Goal: Transaction & Acquisition: Purchase product/service

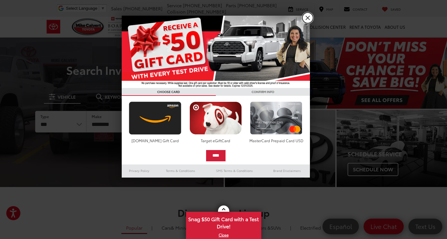
click at [308, 20] on link "X" at bounding box center [307, 18] width 11 height 11
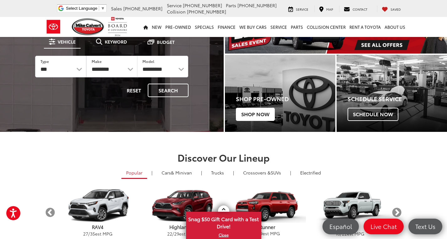
scroll to position [56, 0]
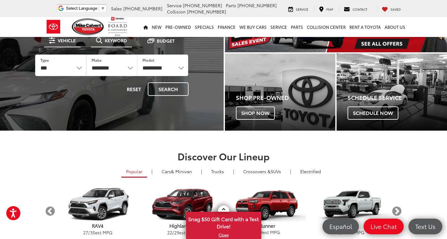
click at [114, 46] on li "Keyword" at bounding box center [111, 41] width 41 height 13
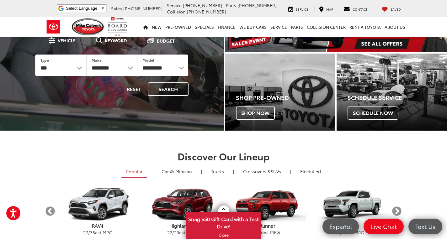
click at [99, 43] on button "Keyword" at bounding box center [111, 40] width 41 height 11
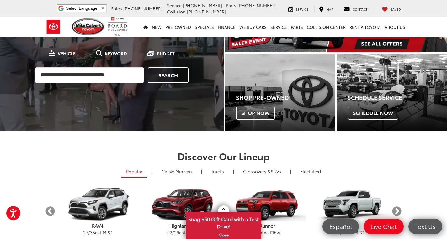
scroll to position [55, 0]
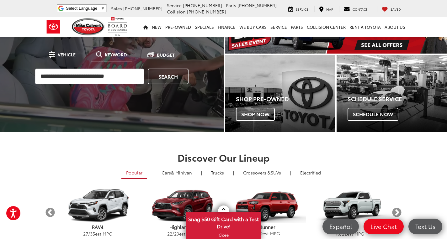
click at [75, 65] on div "Search" at bounding box center [111, 76] width 159 height 22
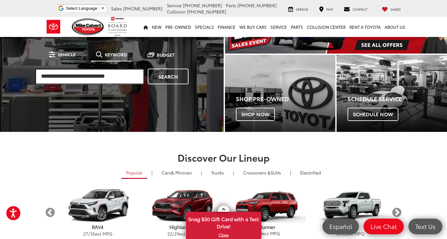
click at [71, 73] on input "search" at bounding box center [89, 77] width 109 height 16
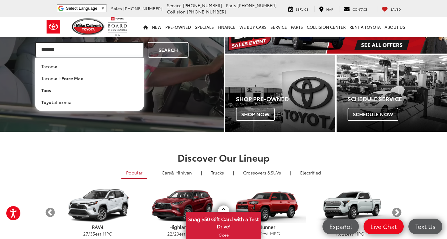
type input "******"
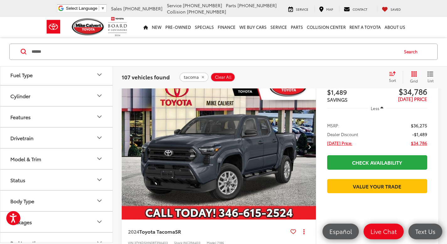
scroll to position [202, 0]
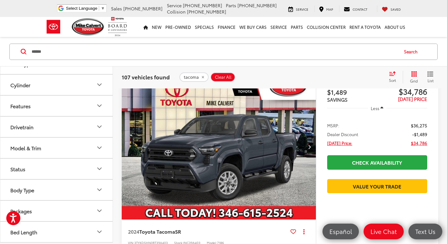
click at [51, 141] on button "Model & Trim" at bounding box center [56, 147] width 113 height 20
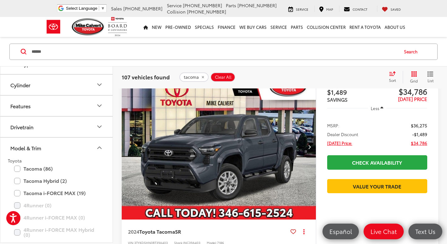
scroll to position [227, 0]
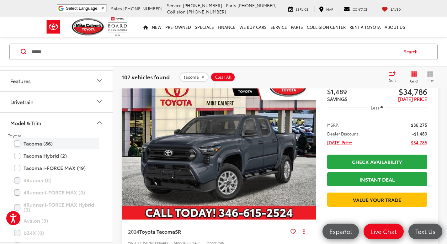
click at [29, 147] on label "Tacoma (86)" at bounding box center [56, 143] width 85 height 11
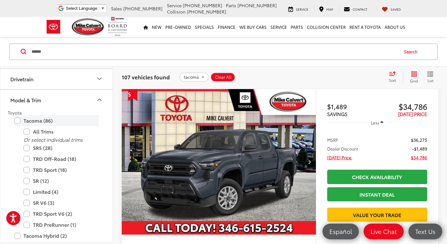
scroll to position [251, 0]
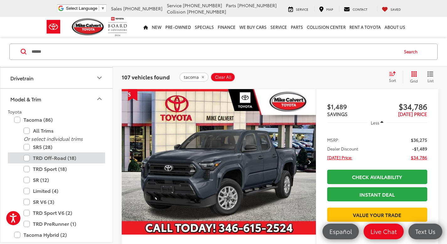
click at [25, 158] on label "TRD Off-Road (18)" at bounding box center [61, 157] width 75 height 11
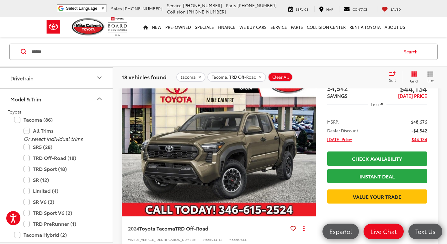
scroll to position [58, 0]
click at [244, 150] on img "2024 Toyota Tacoma TRD Off-Road 0" at bounding box center [218, 144] width 195 height 146
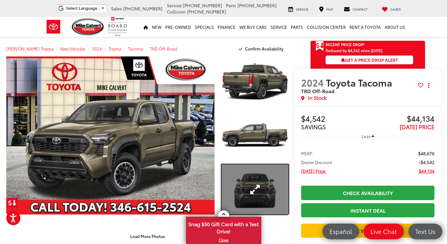
click at [269, 182] on link "Expand Photo 3" at bounding box center [254, 189] width 67 height 50
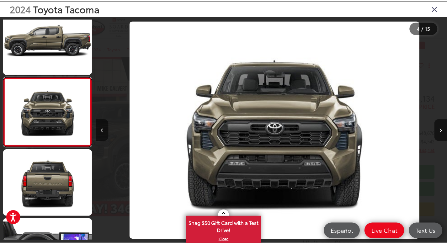
scroll to position [0, 1063]
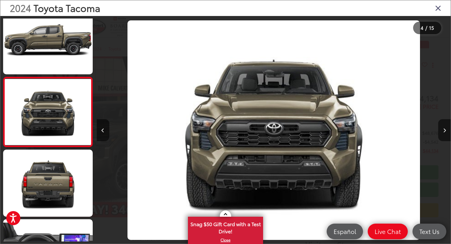
click at [442, 11] on div "2024 Toyota Tacoma" at bounding box center [225, 8] width 451 height 16
click at [438, 10] on icon "Close gallery" at bounding box center [438, 8] width 6 height 8
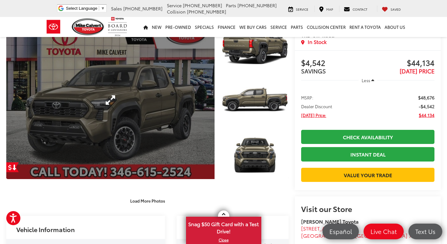
scroll to position [47, 0]
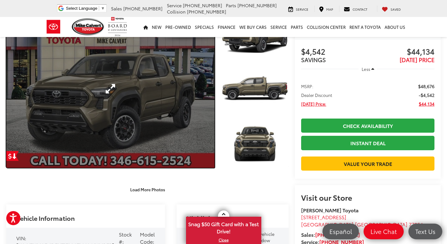
click at [190, 143] on link "Expand Photo 0" at bounding box center [110, 89] width 208 height 158
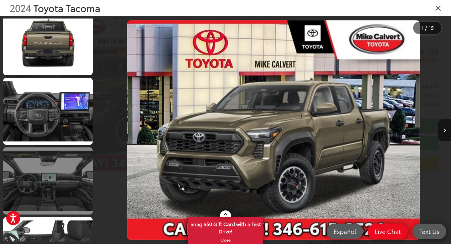
scroll to position [0, 0]
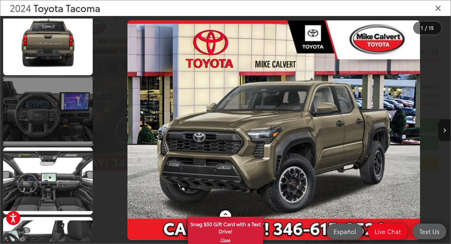
click at [51, 121] on link at bounding box center [48, 111] width 90 height 67
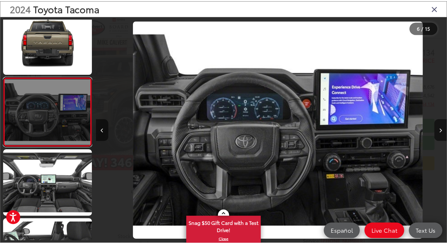
scroll to position [0, 1771]
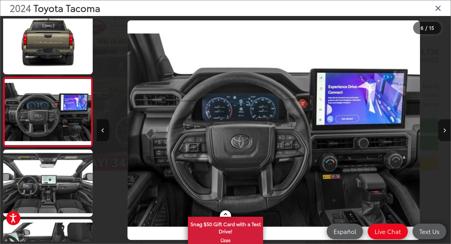
click at [441, 9] on icon "Close gallery" at bounding box center [438, 8] width 6 height 8
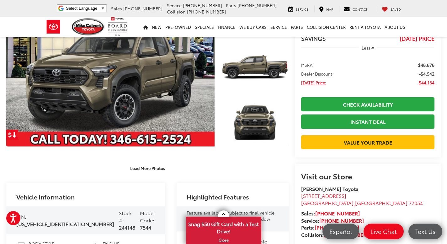
scroll to position [0, 0]
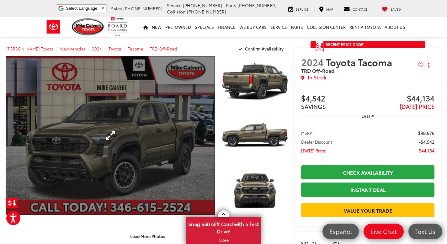
click at [147, 125] on link "Expand Photo 0" at bounding box center [110, 135] width 208 height 158
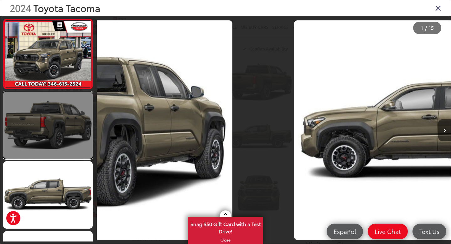
scroll to position [0, 297]
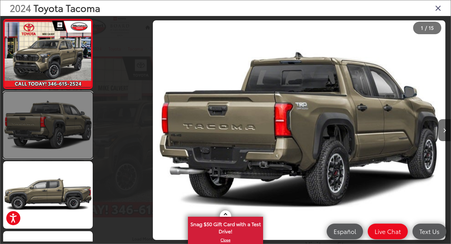
click at [61, 148] on link at bounding box center [48, 124] width 90 height 67
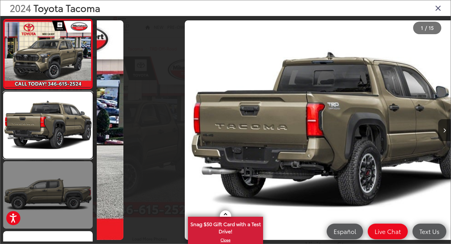
scroll to position [0, 0]
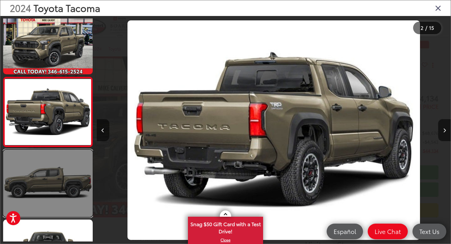
click at [53, 190] on link at bounding box center [48, 182] width 90 height 67
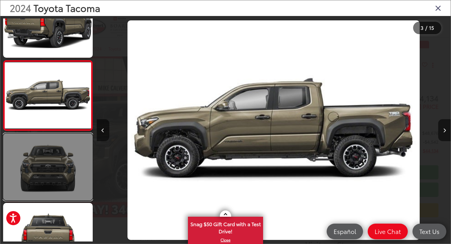
click at [55, 171] on link at bounding box center [48, 166] width 90 height 67
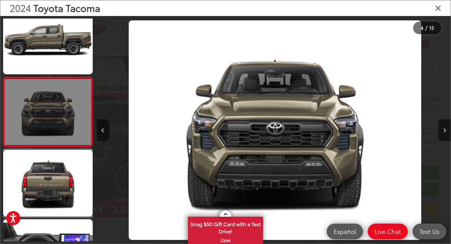
click at [55, 171] on link at bounding box center [48, 182] width 90 height 67
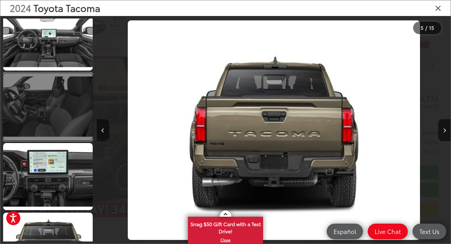
click at [54, 135] on link at bounding box center [48, 106] width 90 height 67
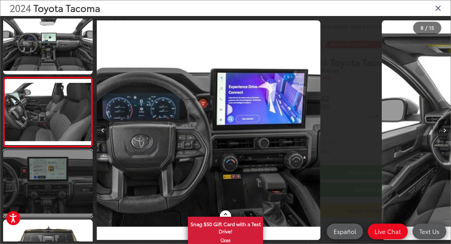
click at [51, 155] on link at bounding box center [48, 183] width 90 height 67
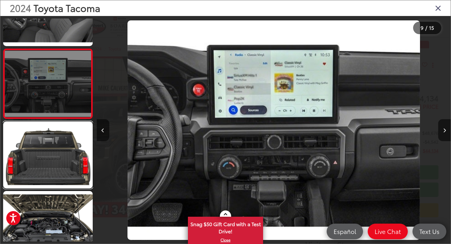
click at [51, 155] on link at bounding box center [48, 154] width 90 height 67
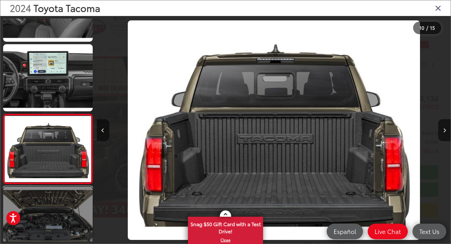
click at [44, 189] on link at bounding box center [48, 219] width 90 height 67
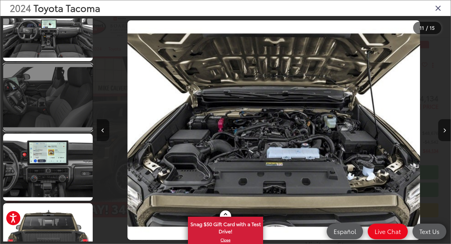
click at [60, 113] on link at bounding box center [48, 97] width 90 height 67
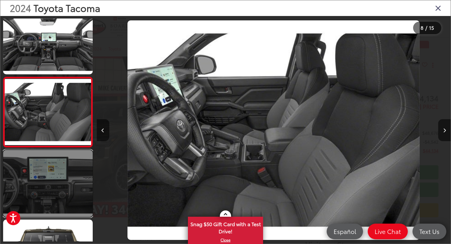
click at [61, 166] on link at bounding box center [48, 183] width 90 height 67
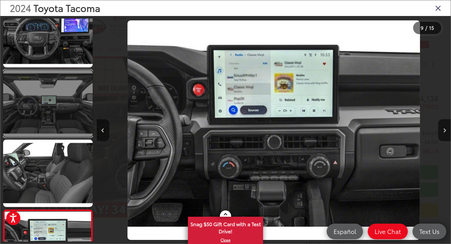
click at [59, 96] on link at bounding box center [48, 103] width 90 height 67
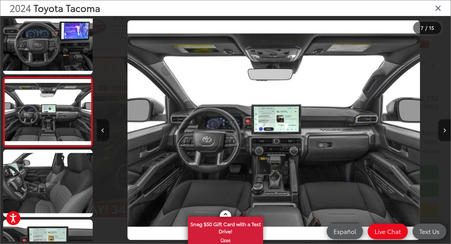
click at [439, 5] on icon "Close gallery" at bounding box center [438, 8] width 6 height 8
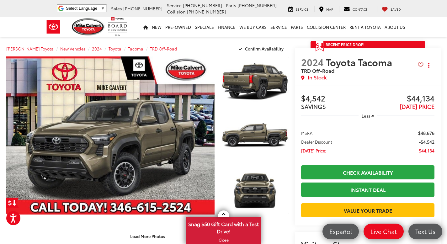
click at [0, 17] on nav "New New New Tundra Inventory Schedule Test Drive Model Research Toyota Reviews …" at bounding box center [223, 27] width 447 height 20
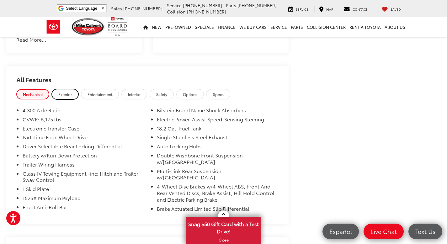
click at [64, 91] on span "Exterior" at bounding box center [64, 93] width 13 height 5
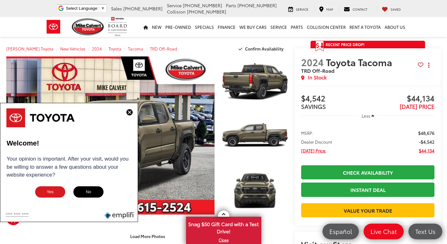
click at [127, 113] on img at bounding box center [129, 112] width 6 height 6
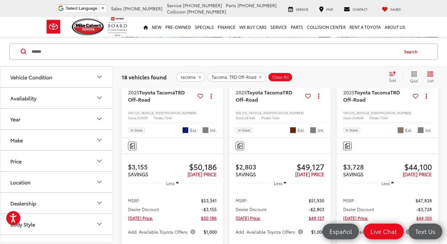
scroll to position [865, 0]
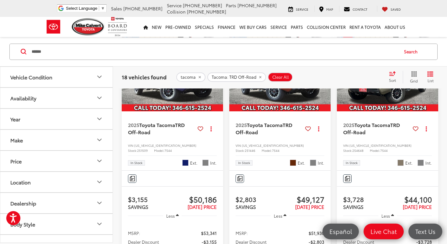
click at [374, 112] on img "2025 Toyota Tacoma TRD Off-Road 0" at bounding box center [387, 73] width 102 height 77
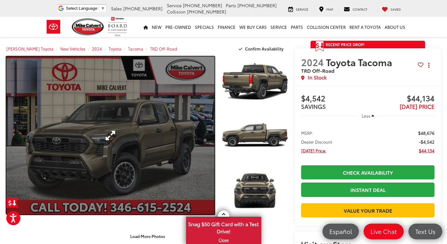
click at [168, 147] on link "Expand Photo 0" at bounding box center [110, 135] width 208 height 158
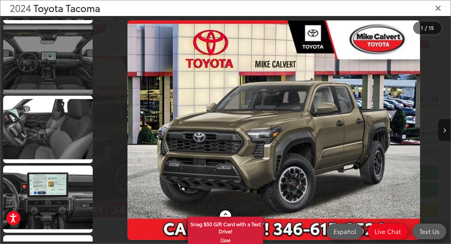
click at [45, 61] on link at bounding box center [48, 59] width 90 height 67
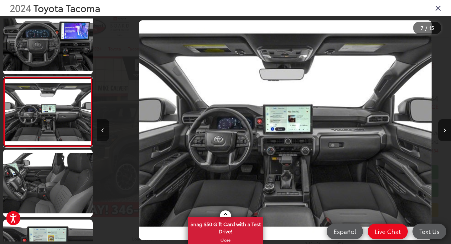
scroll to position [0, 2125]
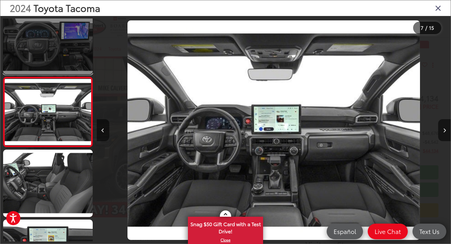
click at [58, 64] on link at bounding box center [48, 40] width 90 height 67
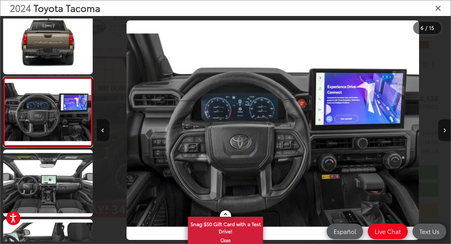
scroll to position [0, 1771]
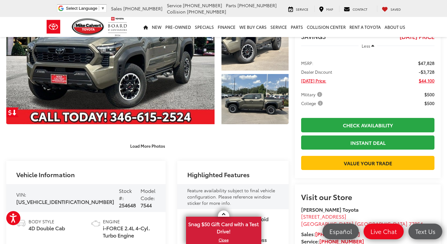
scroll to position [46, 0]
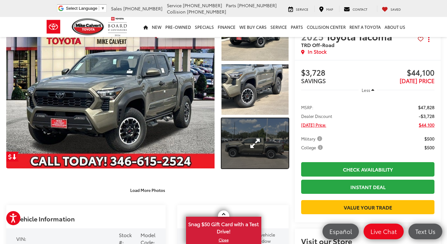
click at [247, 138] on link "Expand Photo 3" at bounding box center [254, 143] width 67 height 50
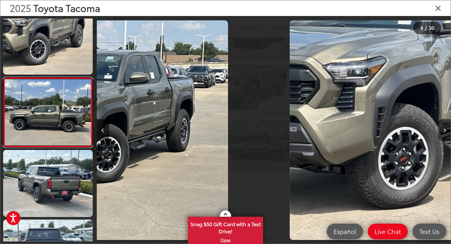
scroll to position [151, 0]
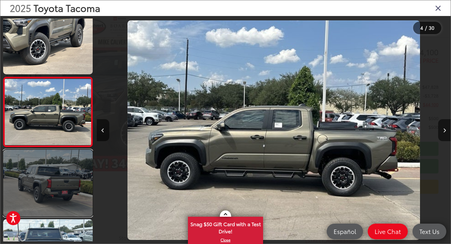
click at [89, 165] on link at bounding box center [48, 182] width 90 height 67
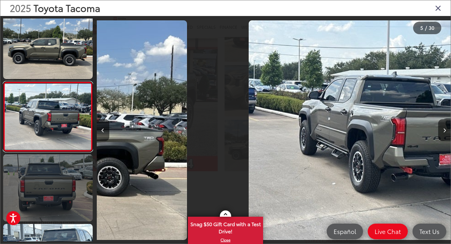
scroll to position [221, 0]
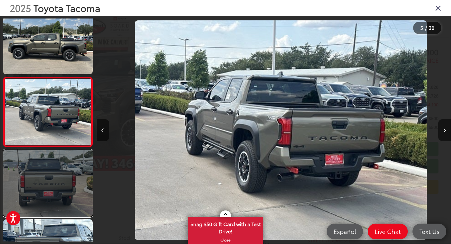
click at [63, 175] on link at bounding box center [48, 182] width 90 height 67
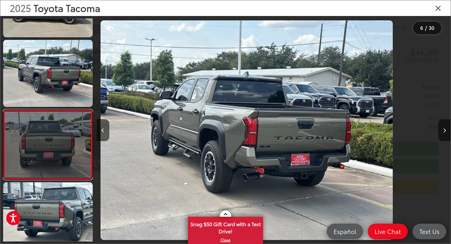
scroll to position [290, 0]
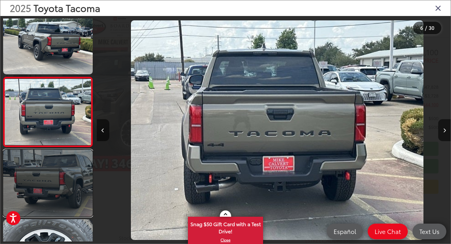
click at [62, 177] on link at bounding box center [48, 182] width 90 height 67
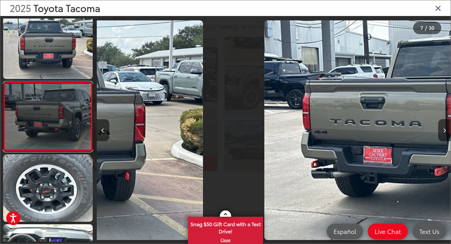
scroll to position [360, 0]
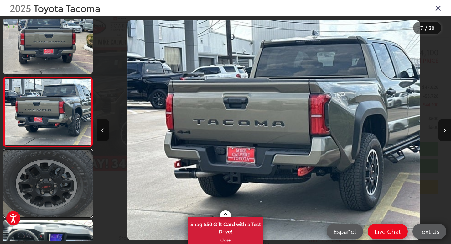
click at [60, 182] on link at bounding box center [48, 182] width 90 height 67
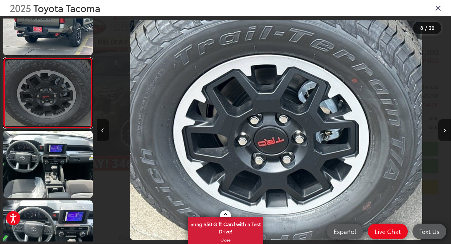
scroll to position [0, 2480]
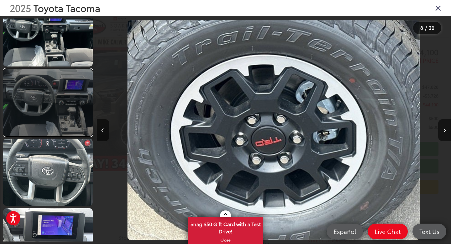
click at [68, 75] on link at bounding box center [48, 102] width 90 height 67
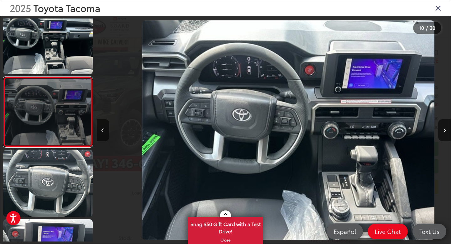
scroll to position [0, 0]
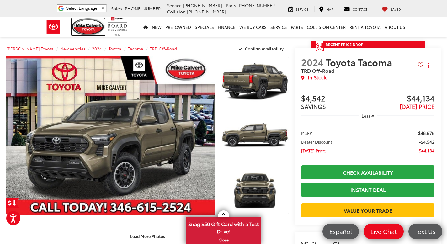
click at [84, 27] on img at bounding box center [88, 26] width 33 height 17
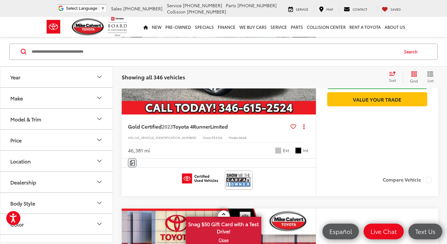
scroll to position [485, 0]
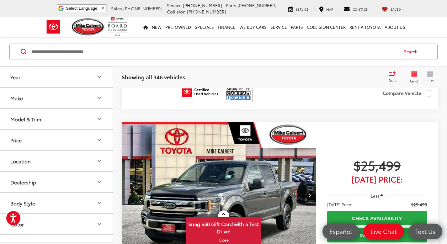
click at [77, 123] on button "Model & Trim" at bounding box center [56, 118] width 113 height 20
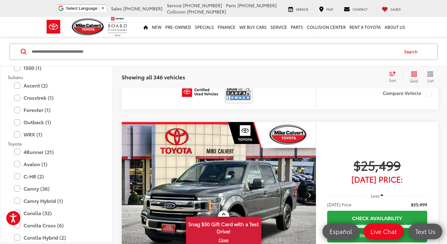
scroll to position [1079, 0]
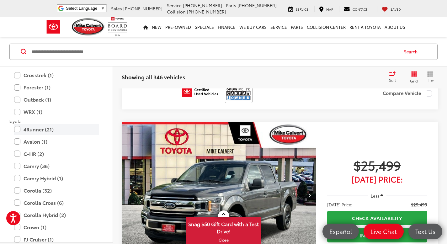
click at [18, 128] on label "4Runner (21)" at bounding box center [56, 128] width 85 height 11
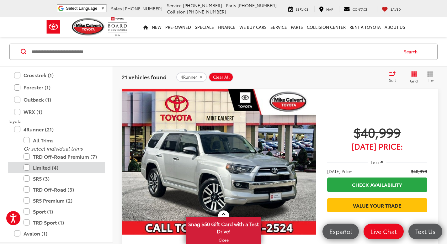
scroll to position [39, 0]
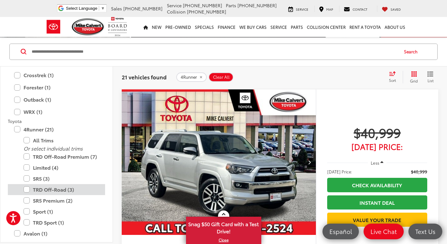
click at [26, 187] on label "TRD Off-Road (3)" at bounding box center [61, 189] width 75 height 11
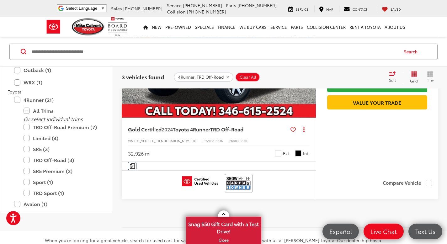
scroll to position [636, 0]
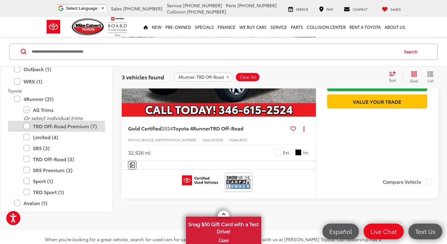
click at [27, 124] on label "TRD Off-Road Premium (7)" at bounding box center [61, 126] width 75 height 11
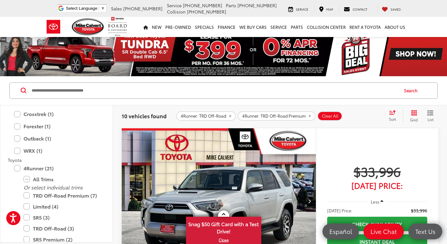
click at [392, 122] on div "Sort" at bounding box center [393, 116] width 17 height 13
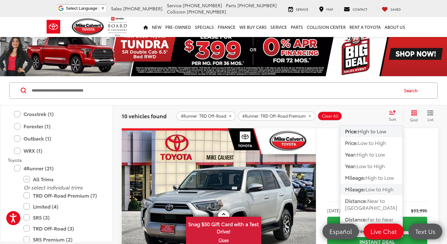
click at [375, 186] on span "Low to High" at bounding box center [379, 188] width 28 height 7
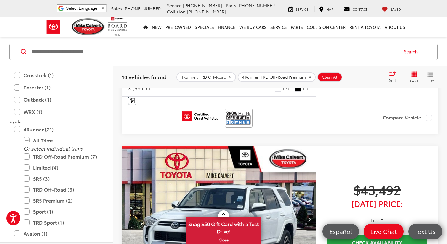
scroll to position [353, 0]
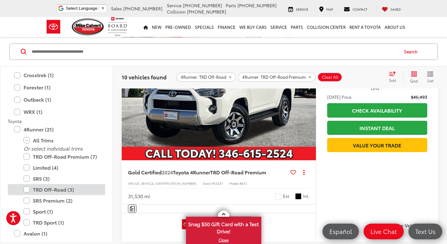
click at [25, 188] on label "TRD Off-Road (3)" at bounding box center [61, 189] width 75 height 11
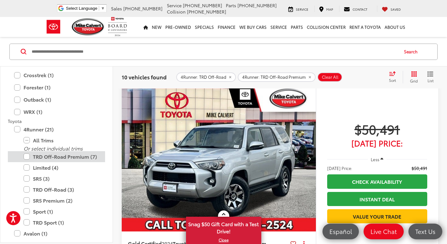
click at [29, 157] on label "TRD Off-Road Premium (7)" at bounding box center [61, 156] width 75 height 11
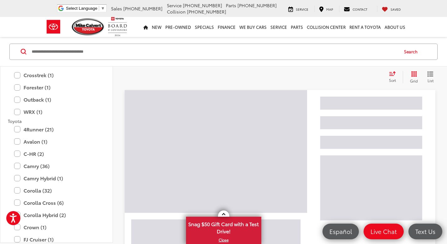
scroll to position [39, 0]
